Goal: Transaction & Acquisition: Purchase product/service

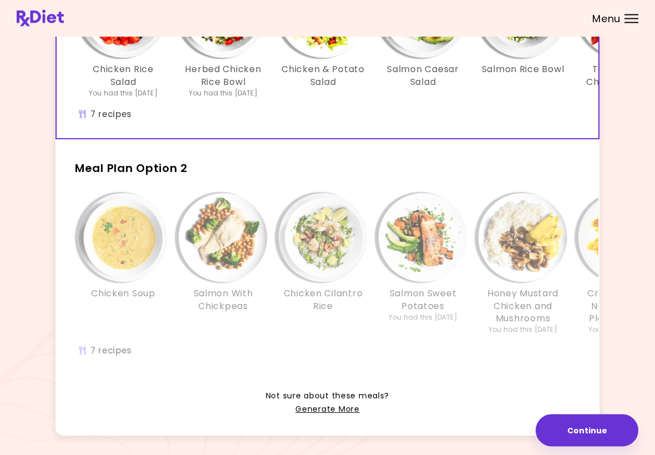
scroll to position [191, 0]
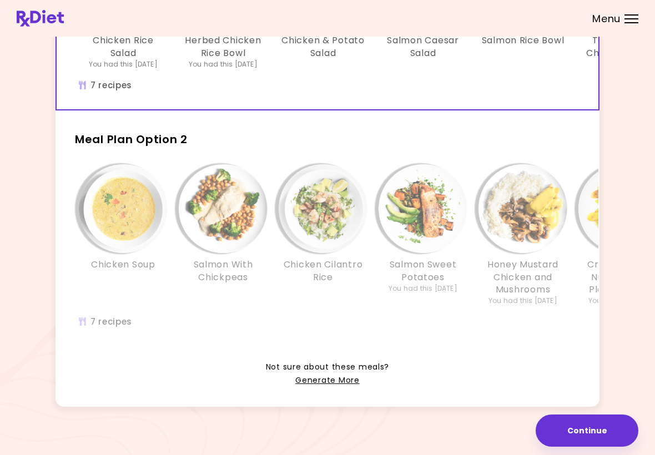
click at [340, 374] on link "Generate More" at bounding box center [327, 380] width 64 height 13
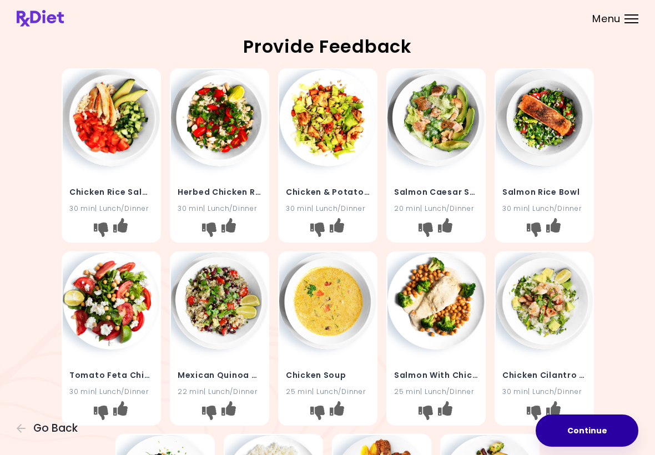
click at [577, 436] on button "Continue" at bounding box center [587, 431] width 103 height 32
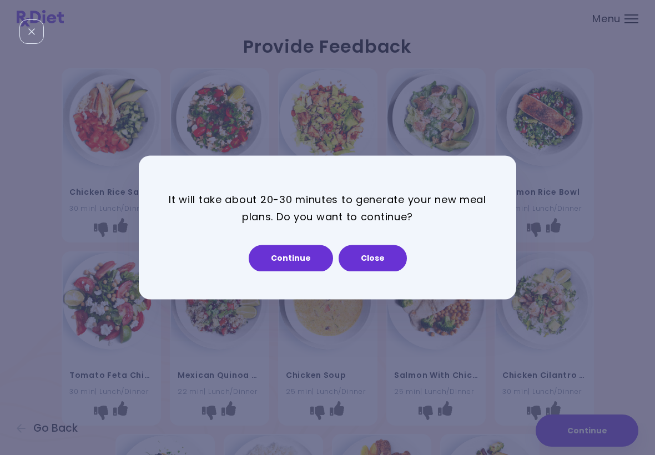
click at [304, 251] on button "Continue" at bounding box center [291, 258] width 84 height 27
select select "*"
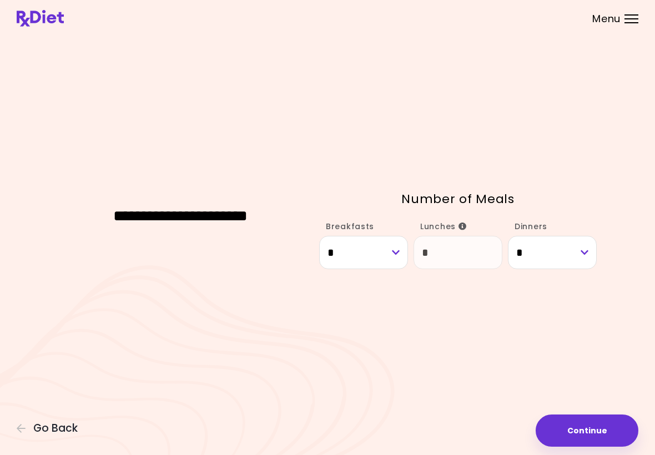
click at [582, 417] on button "Continue" at bounding box center [587, 431] width 103 height 32
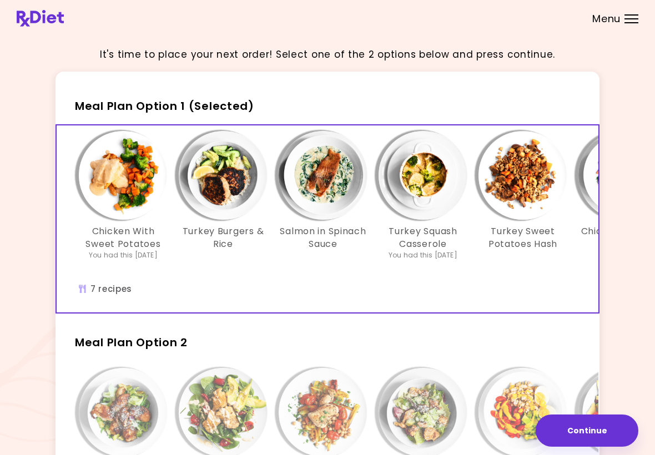
click at [336, 236] on h3 "Salmon in Spinach Sauce" at bounding box center [323, 237] width 89 height 25
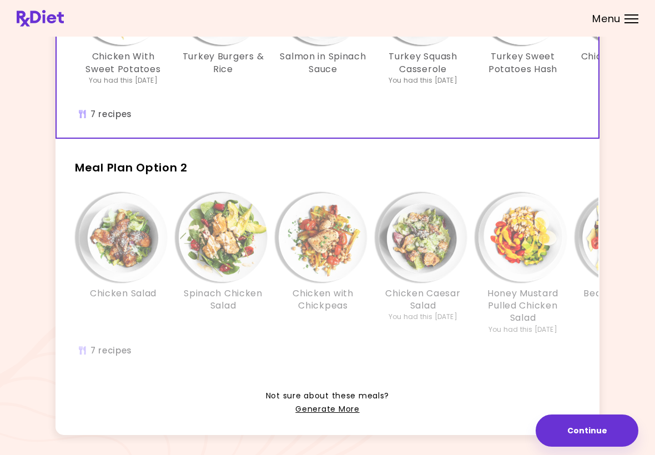
scroll to position [203, 0]
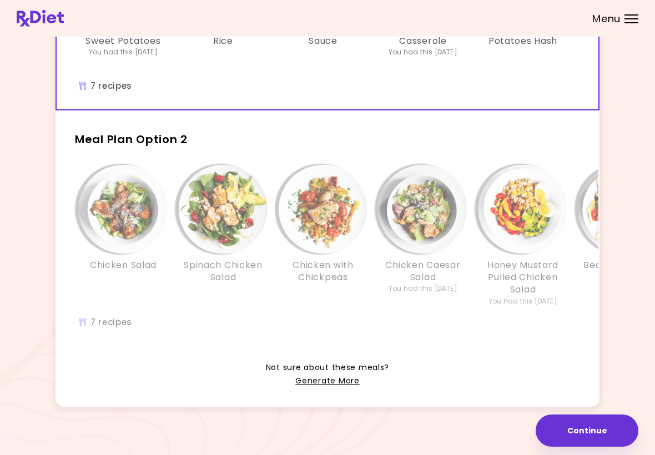
click at [503, 154] on div "Meal Plan Option 2 Chicken Salad Spinach Chicken Salad Chicken with Chickpeas C…" at bounding box center [328, 234] width 544 height 228
click at [361, 139] on h2 "Meal Plan Option 2" at bounding box center [328, 134] width 544 height 29
click at [522, 291] on h3 "Honey Mustard Pulled Chicken Salad" at bounding box center [522, 277] width 89 height 37
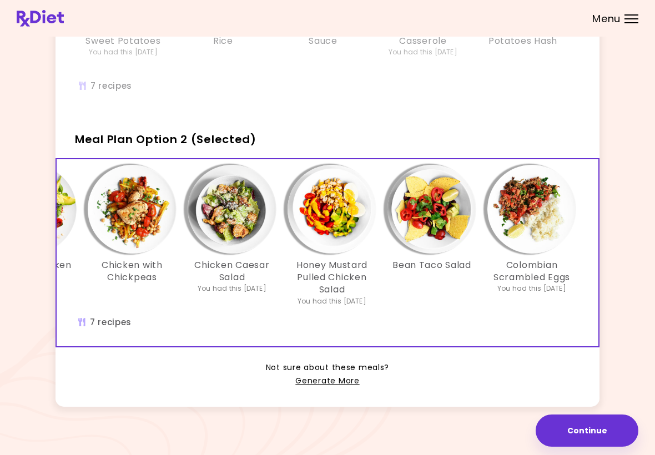
scroll to position [0, 191]
click at [344, 383] on link "Generate More" at bounding box center [327, 381] width 64 height 13
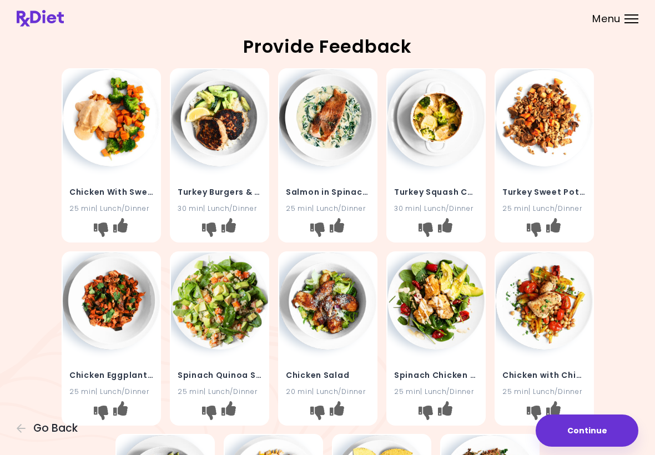
click at [607, 431] on button "Continue" at bounding box center [587, 431] width 103 height 32
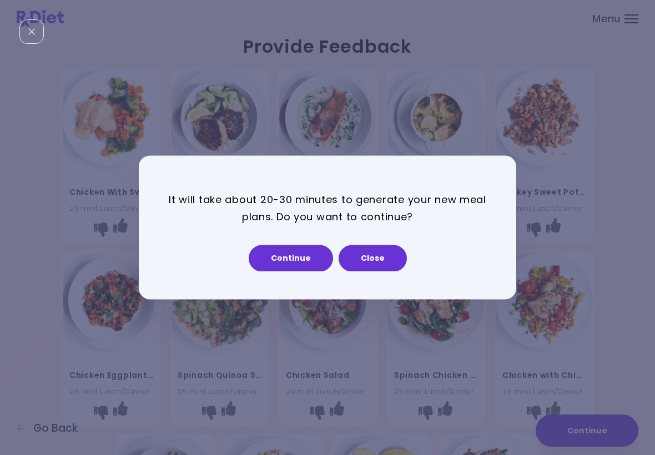
click at [298, 263] on button "Continue" at bounding box center [291, 258] width 84 height 27
select select "*"
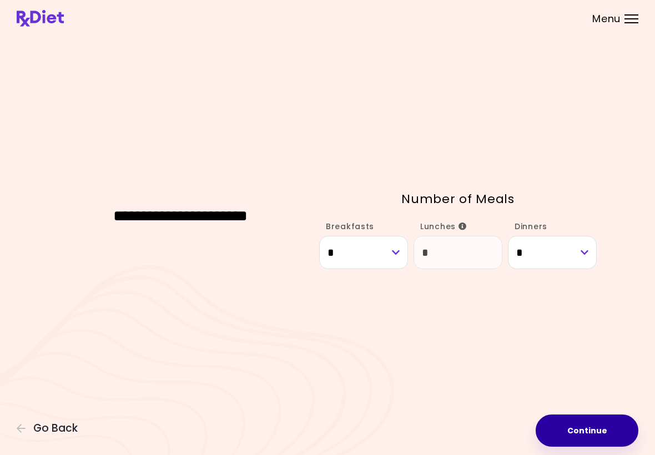
click at [609, 432] on button "Continue" at bounding box center [587, 431] width 103 height 32
